Goal: Task Accomplishment & Management: Use online tool/utility

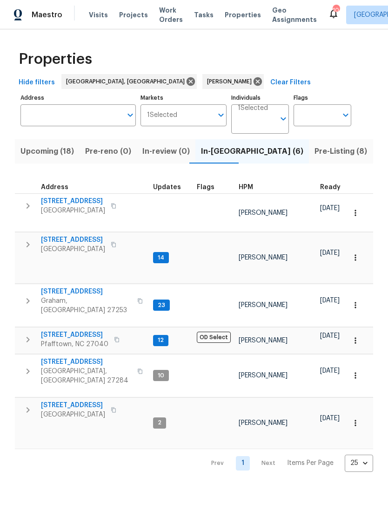
click at [77, 339] on span "Pfafftown, NC 27040" at bounding box center [75, 343] width 68 height 9
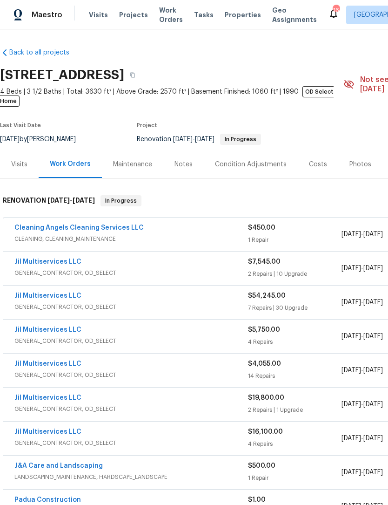
click at [109, 224] on link "Cleaning Angels Cleaning Services LLC" at bounding box center [78, 227] width 129 height 7
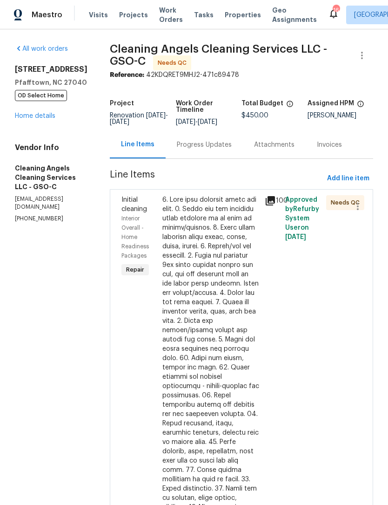
click at [217, 291] on div at bounding box center [211, 418] width 97 height 447
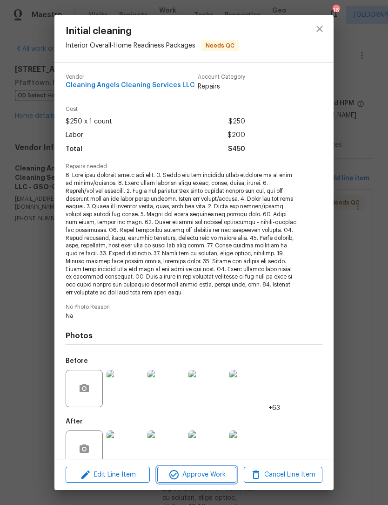
click at [205, 478] on span "Approve Work" at bounding box center [196, 475] width 73 height 12
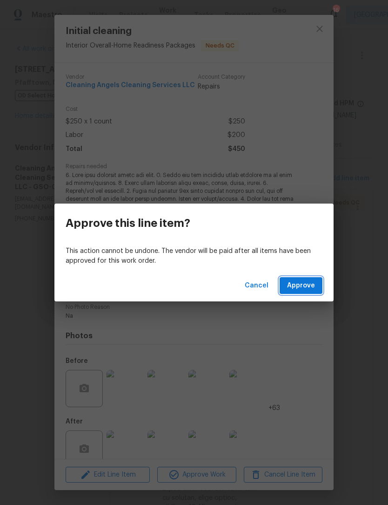
click at [311, 285] on span "Approve" at bounding box center [301, 286] width 28 height 12
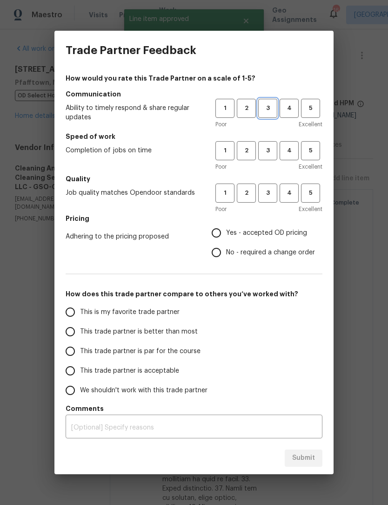
click at [266, 114] on button "3" at bounding box center [267, 108] width 19 height 19
click at [270, 156] on button "3" at bounding box center [267, 150] width 19 height 19
click at [266, 208] on div "Poor Excellent" at bounding box center [269, 208] width 107 height 9
click at [218, 235] on input "Yes - accepted OD pricing" at bounding box center [217, 233] width 20 height 20
radio input "true"
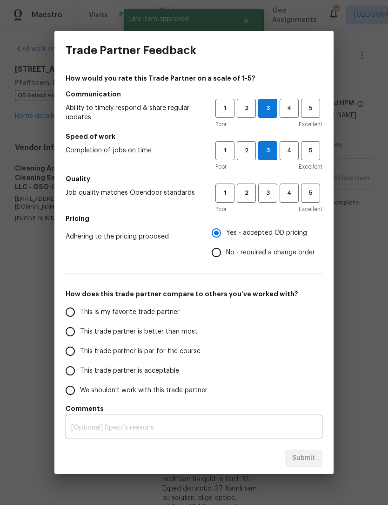
click at [75, 352] on input "This trade partner is par for the course" at bounding box center [71, 351] width 20 height 20
click at [304, 457] on div "Submit" at bounding box center [193, 458] width 279 height 32
click at [139, 430] on textarea at bounding box center [194, 427] width 246 height 7
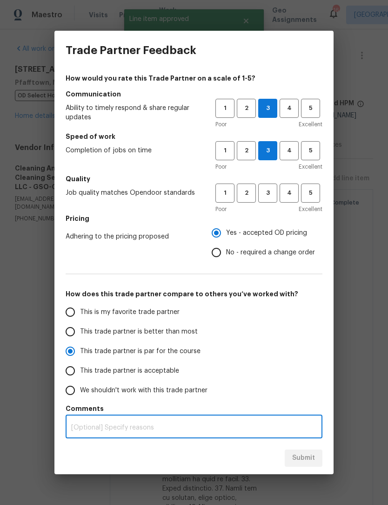
scroll to position [31, 0]
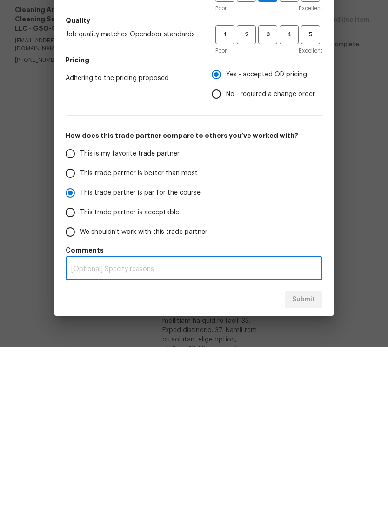
radio input "true"
type textarea "N"
radio input "false"
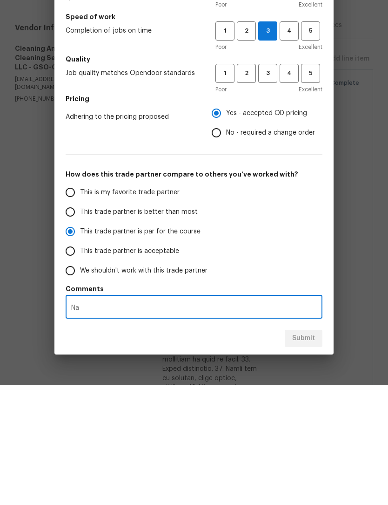
type textarea "Na"
click at [275, 188] on span "3" at bounding box center [267, 193] width 17 height 11
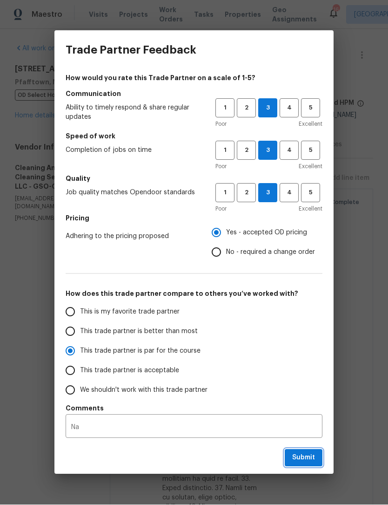
click at [307, 453] on span "Submit" at bounding box center [303, 458] width 23 height 12
radio input "false"
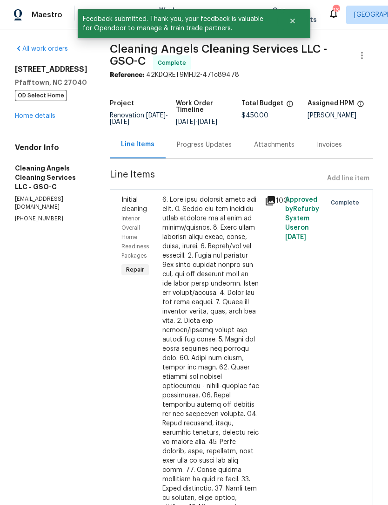
click at [35, 113] on link "Home details" at bounding box center [35, 116] width 41 height 7
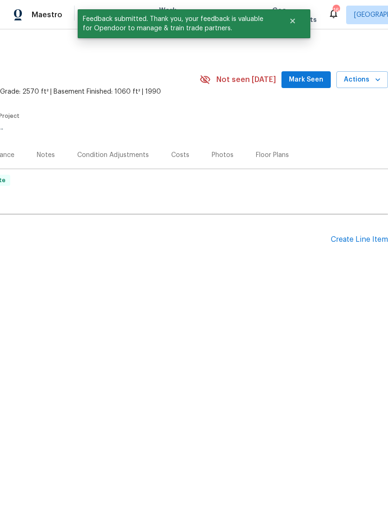
scroll to position [0, 138]
